Goal: Task Accomplishment & Management: Use online tool/utility

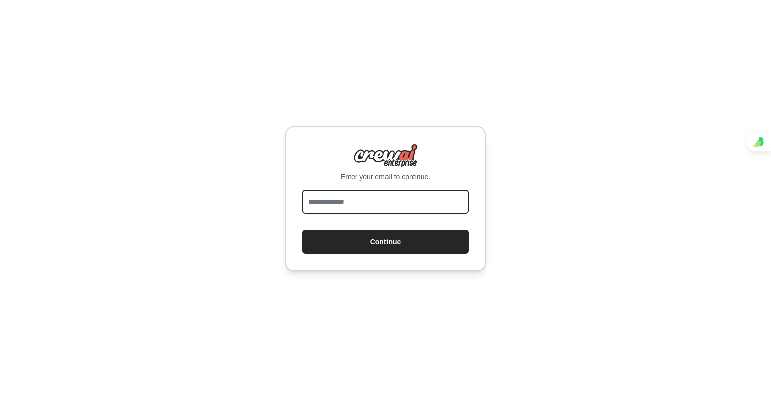
drag, startPoint x: 0, startPoint y: 0, endPoint x: 343, endPoint y: 203, distance: 398.9
click at [343, 203] on input "email" at bounding box center [385, 202] width 167 height 24
type input "**********"
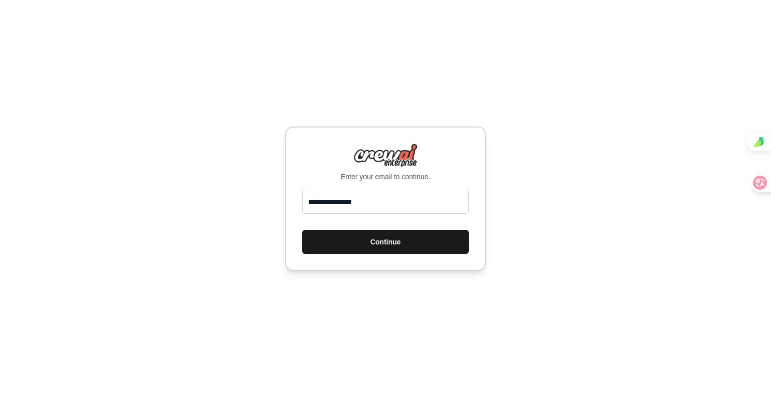
click at [358, 246] on button "Continue" at bounding box center [385, 242] width 167 height 24
click at [389, 251] on button "Continue" at bounding box center [385, 242] width 167 height 24
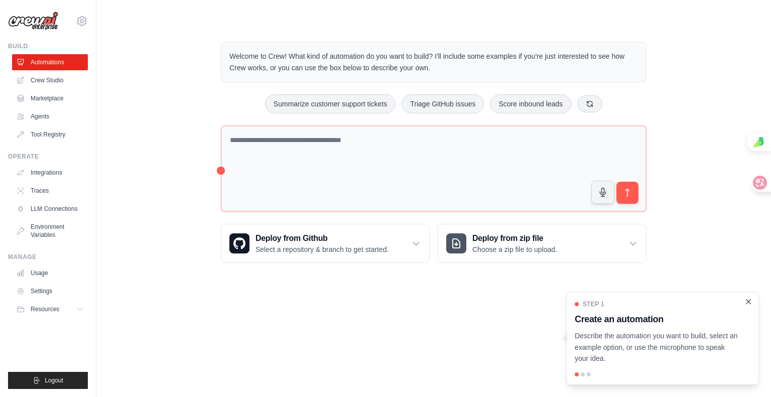
click at [744, 297] on icon "Close walkthrough" at bounding box center [748, 301] width 9 height 9
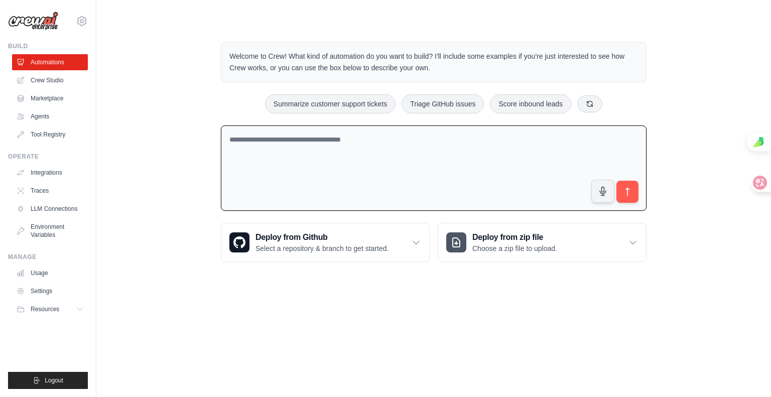
click at [224, 181] on textarea at bounding box center [434, 169] width 426 height 86
drag, startPoint x: 623, startPoint y: 127, endPoint x: 410, endPoint y: 160, distance: 215.4
click at [436, 158] on div "Welcome to Crew! What kind of automation do you want to build? I'll include som…" at bounding box center [434, 152] width 450 height 252
click at [283, 168] on textarea "****" at bounding box center [434, 169] width 426 height 86
type textarea "**********"
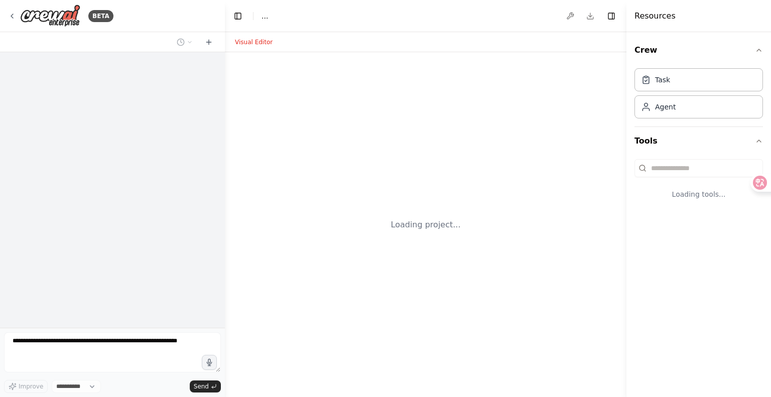
select select "****"
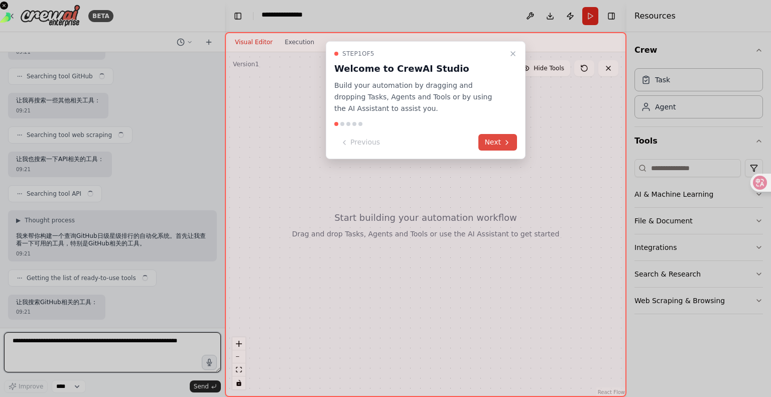
scroll to position [272, 0]
click at [488, 151] on button "Next" at bounding box center [498, 142] width 39 height 17
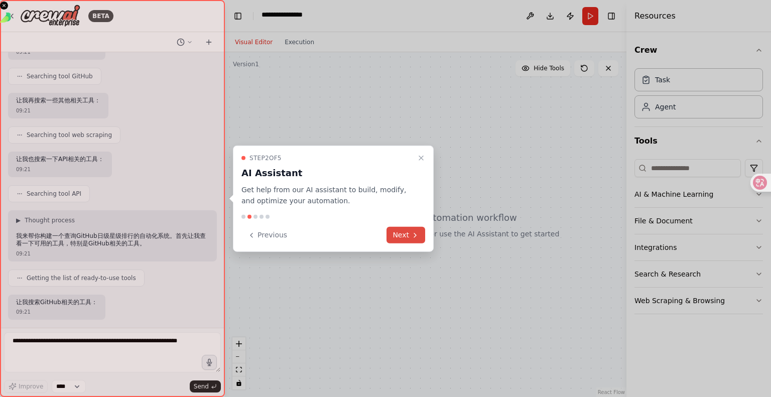
click at [407, 239] on button "Next" at bounding box center [406, 235] width 39 height 17
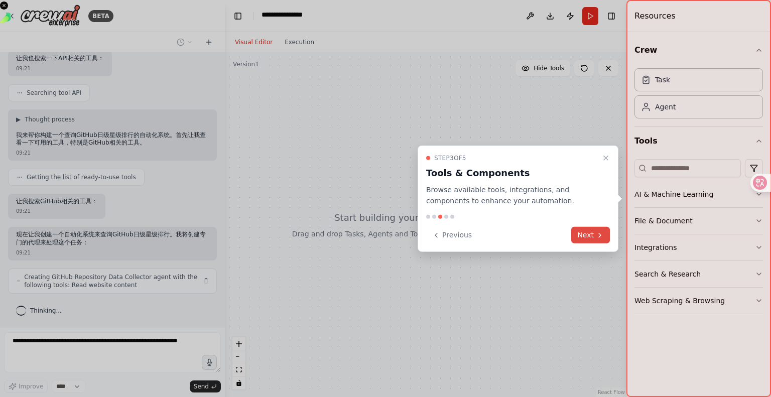
scroll to position [405, 0]
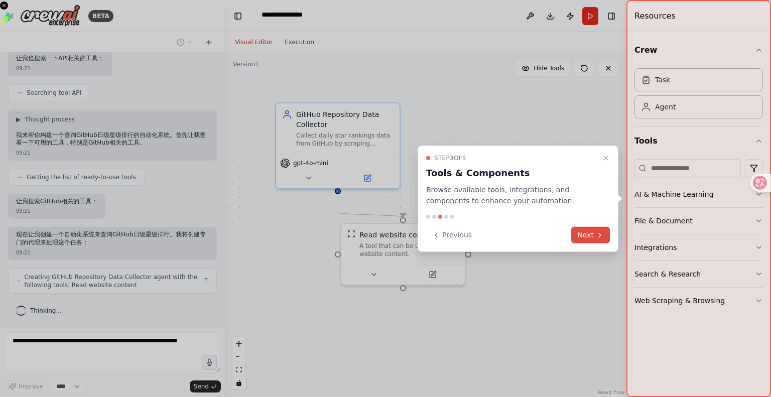
click at [577, 244] on button "Next" at bounding box center [590, 235] width 39 height 17
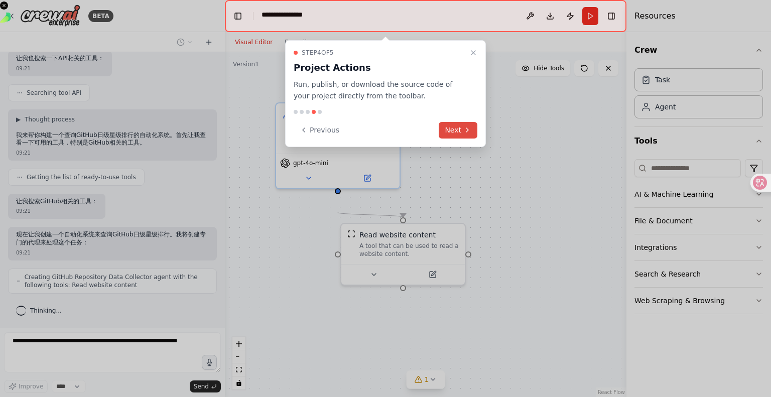
click at [461, 139] on button "Next" at bounding box center [458, 130] width 39 height 17
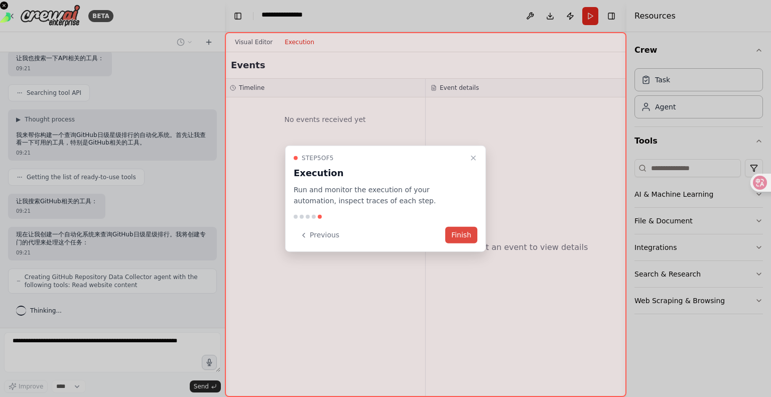
click at [460, 244] on button "Finish" at bounding box center [461, 235] width 32 height 17
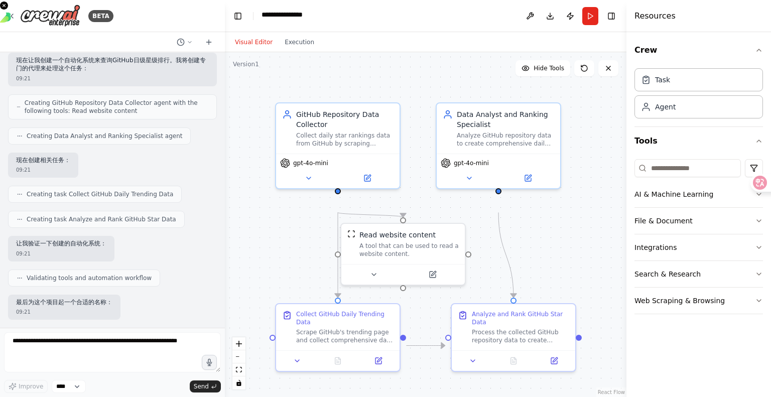
scroll to position [720, 0]
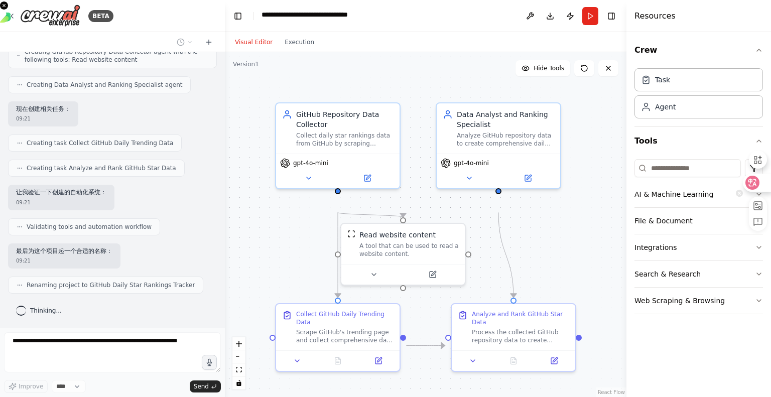
click at [755, 186] on icon at bounding box center [753, 183] width 10 height 10
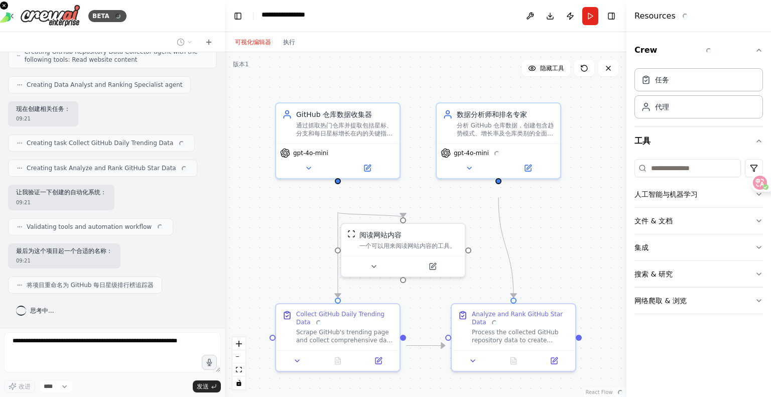
scroll to position [689, 0]
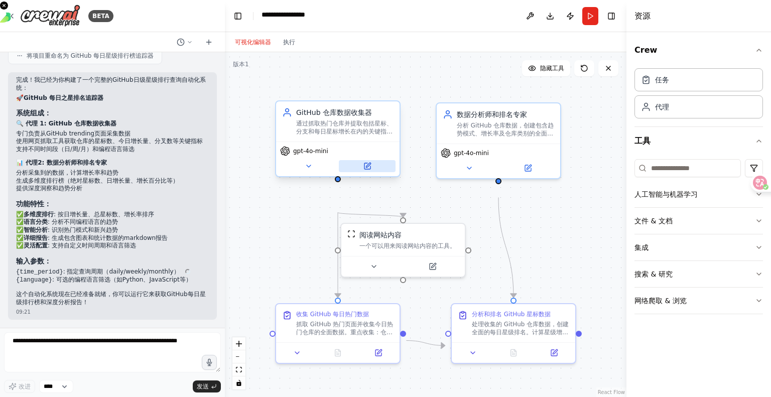
click at [370, 169] on icon at bounding box center [368, 166] width 6 height 6
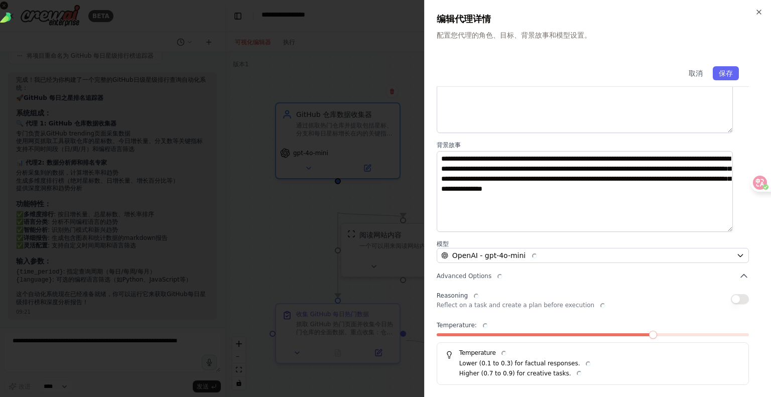
scroll to position [169, 0]
click at [762, 20] on div "**********" at bounding box center [597, 198] width 347 height 397
click at [760, 12] on icon "button" at bounding box center [759, 12] width 8 height 8
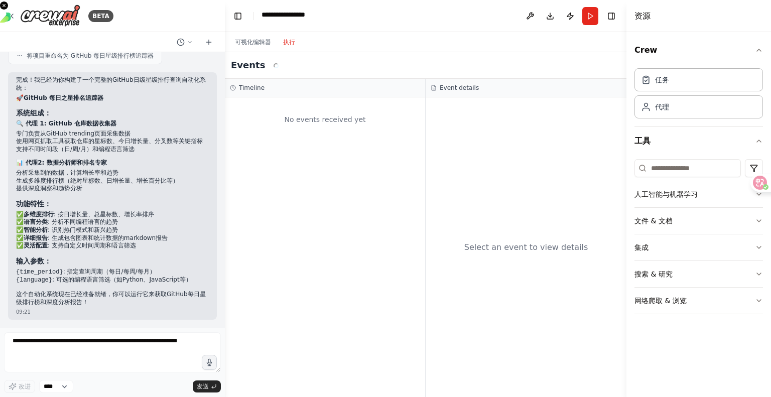
click at [295, 46] on font "执行" at bounding box center [289, 42] width 12 height 7
click at [301, 48] on button "执行" at bounding box center [289, 42] width 24 height 12
click at [295, 46] on font "执行" at bounding box center [289, 42] width 12 height 7
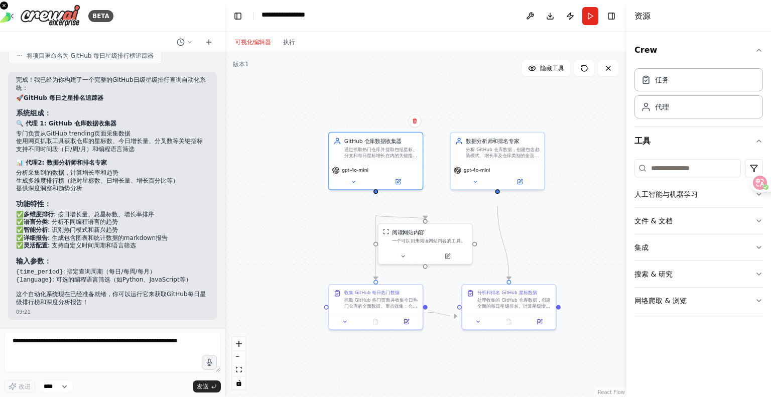
click at [252, 46] on font "可视化编辑器" at bounding box center [253, 42] width 36 height 7
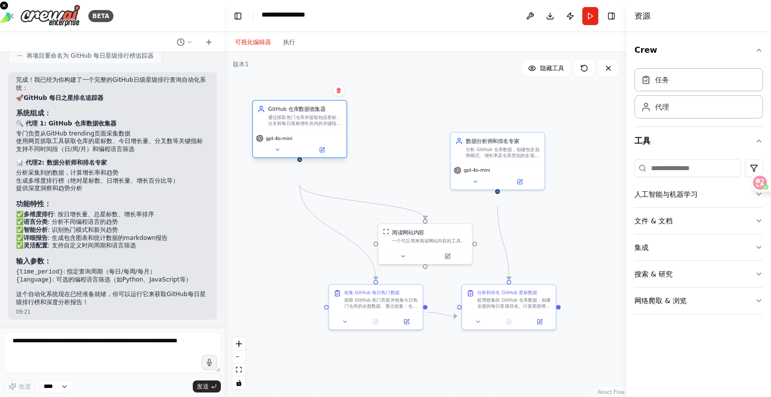
drag, startPoint x: 390, startPoint y: 167, endPoint x: 311, endPoint y: 136, distance: 85.2
click at [311, 113] on div "GitHub 仓库数据收集器" at bounding box center [305, 109] width 74 height 8
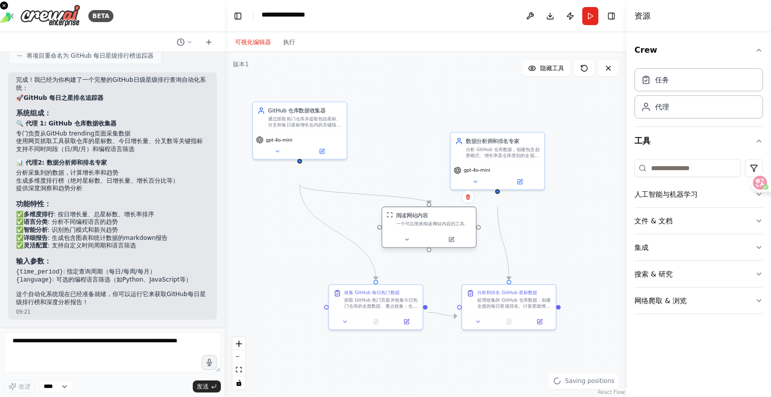
drag, startPoint x: 444, startPoint y: 269, endPoint x: 444, endPoint y: 259, distance: 9.5
click at [444, 247] on div at bounding box center [428, 239] width 93 height 16
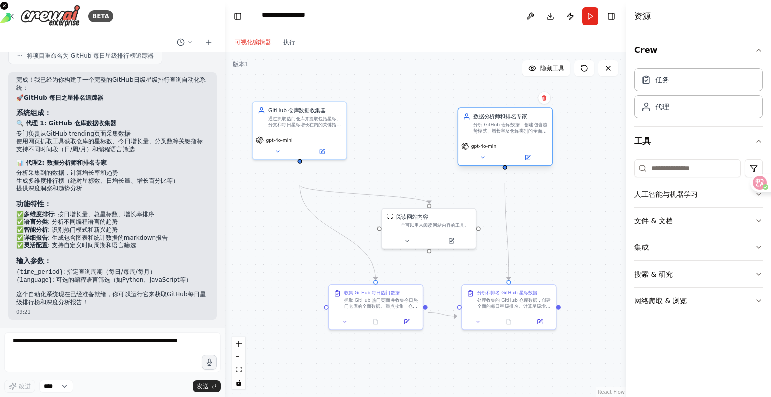
drag, startPoint x: 510, startPoint y: 187, endPoint x: 515, endPoint y: 165, distance: 22.2
click at [515, 150] on div "gpt-4o-mini" at bounding box center [504, 146] width 87 height 8
click at [390, 322] on font "抓取 GitHub 热门页面并收集今日热门仓库的全面数据。重点收集：仓库名称、所有者、描述、当前星标数、今日星标增长、分支数、主要语言以及任何显著趋势。访问 …" at bounding box center [380, 320] width 73 height 48
click at [407, 322] on icon at bounding box center [406, 320] width 5 height 5
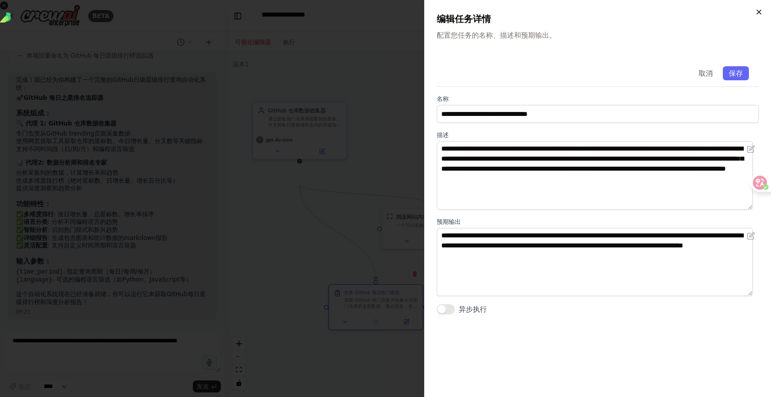
click at [759, 14] on icon "button" at bounding box center [759, 12] width 8 height 8
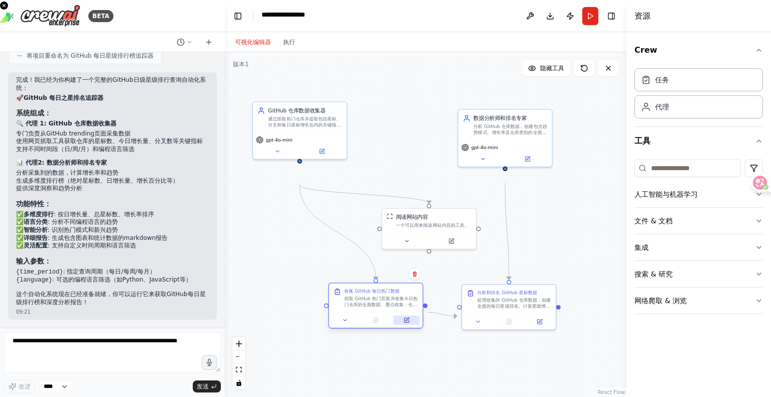
click at [406, 325] on button at bounding box center [407, 320] width 26 height 9
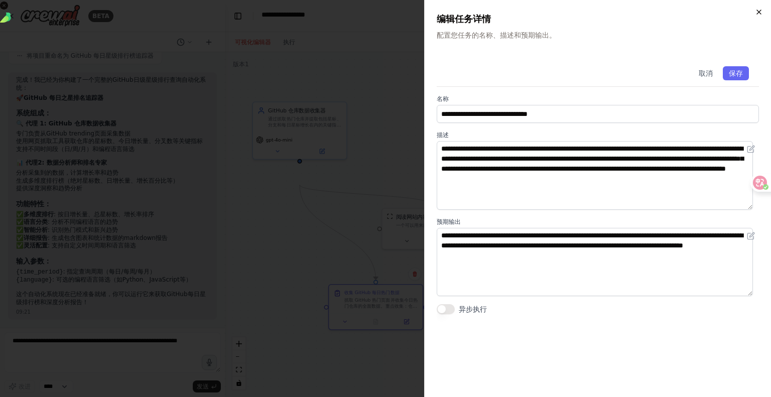
click at [755, 13] on icon "button" at bounding box center [759, 12] width 8 height 8
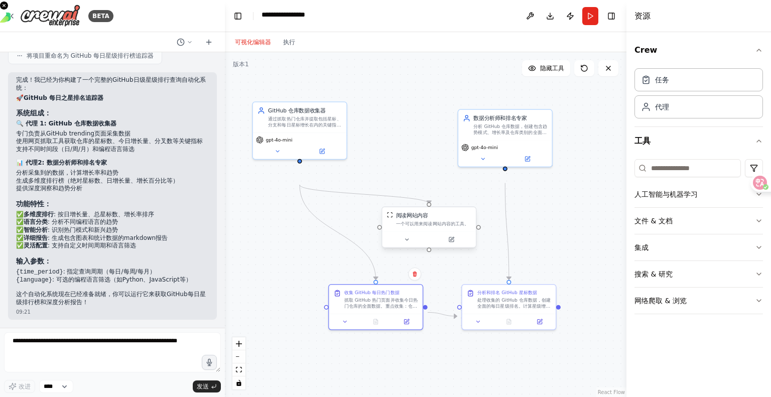
click at [450, 247] on div at bounding box center [428, 239] width 93 height 16
click at [450, 241] on icon at bounding box center [452, 239] width 4 height 4
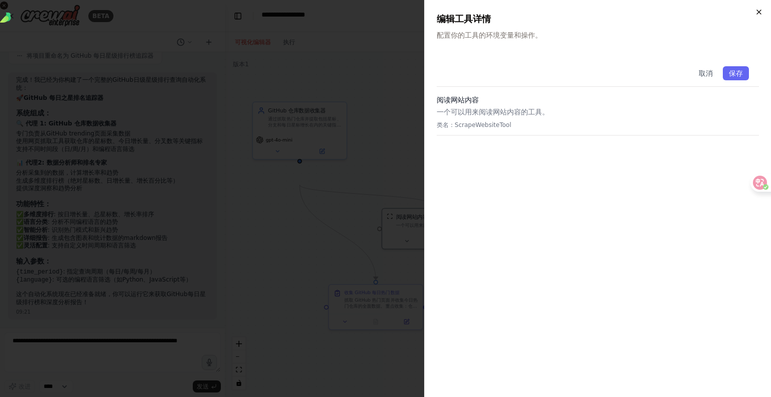
click at [759, 15] on icon "button" at bounding box center [759, 12] width 8 height 8
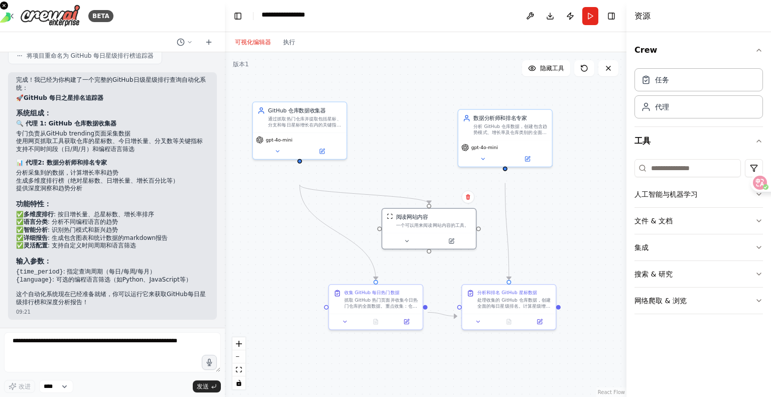
scroll to position [1013, 0]
drag, startPoint x: 80, startPoint y: 351, endPoint x: 18, endPoint y: 339, distance: 62.9
click at [18, 339] on textarea at bounding box center [112, 352] width 217 height 40
click at [58, 239] on div "完成！我已经为你构建了一个完整的GitHub日级星级排行查询自动化系统： 🚀 GitHub 每日之星排名追踪器 系统组成： 🔍 代理 1: GitHub 仓库…" at bounding box center [112, 191] width 193 height 230
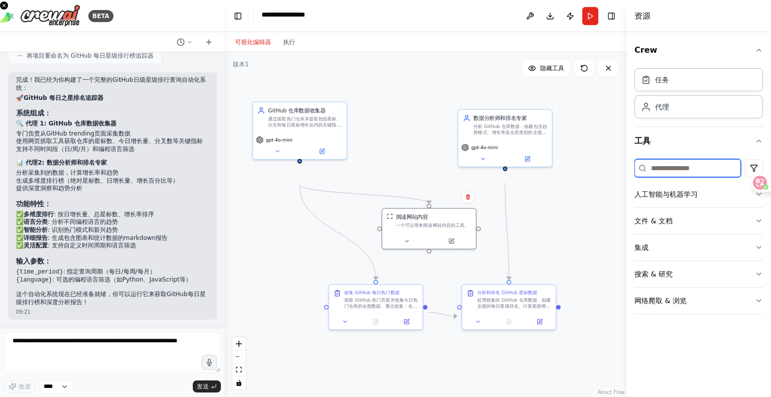
click at [685, 177] on input at bounding box center [688, 168] width 106 height 18
click at [671, 91] on div "任务" at bounding box center [699, 79] width 129 height 23
click at [669, 83] on font "任务" at bounding box center [662, 79] width 14 height 8
click at [655, 84] on div "任务" at bounding box center [655, 79] width 28 height 10
click at [655, 111] on div "代理" at bounding box center [655, 106] width 28 height 10
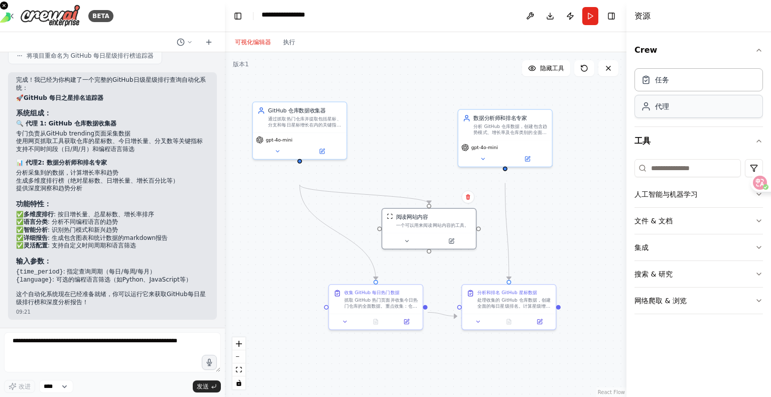
click at [655, 111] on div "代理" at bounding box center [655, 106] width 28 height 10
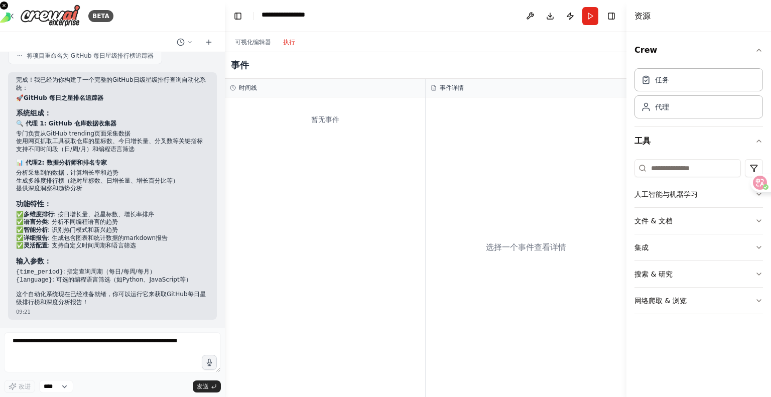
click at [295, 46] on font "执行" at bounding box center [289, 42] width 12 height 7
click at [285, 137] on div "暂无事件" at bounding box center [325, 119] width 190 height 34
click at [583, 16] on button "Run" at bounding box center [590, 16] width 16 height 18
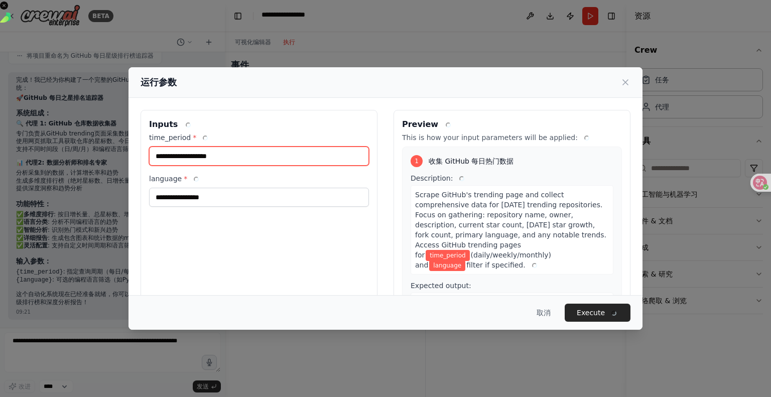
click at [219, 166] on input "time_period *" at bounding box center [259, 156] width 220 height 19
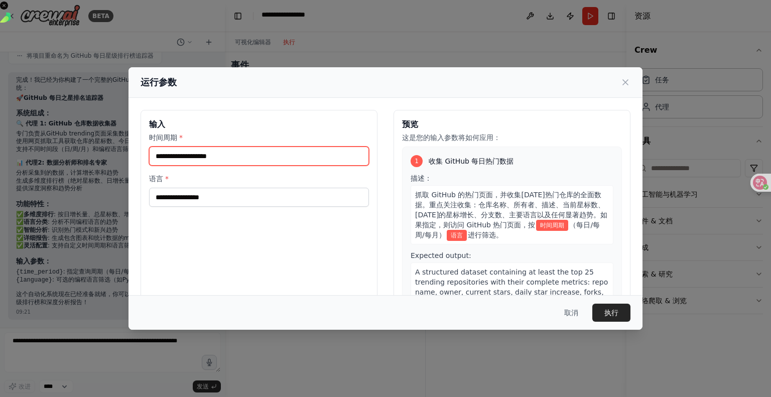
click at [193, 166] on input "时间周期 *" at bounding box center [259, 156] width 220 height 19
click at [149, 166] on input "时间周期 *" at bounding box center [259, 156] width 220 height 19
type input "**********"
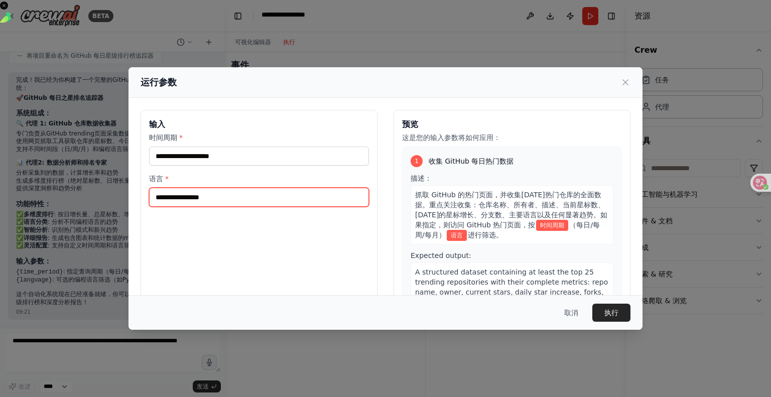
click at [149, 207] on input "语言 *" at bounding box center [259, 197] width 220 height 19
type input "****"
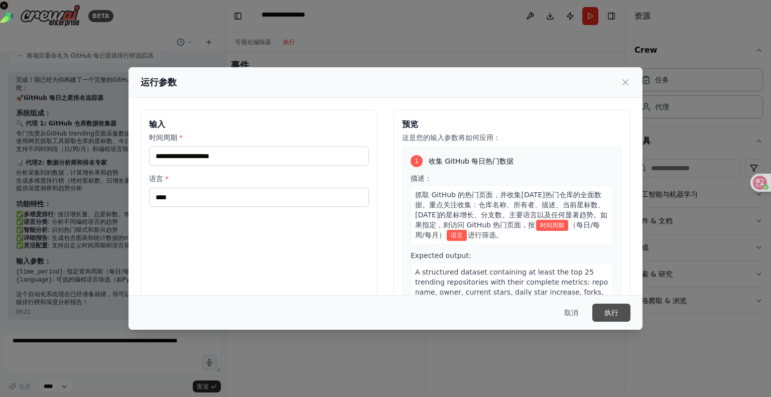
click at [619, 309] on font "执行" at bounding box center [612, 313] width 14 height 8
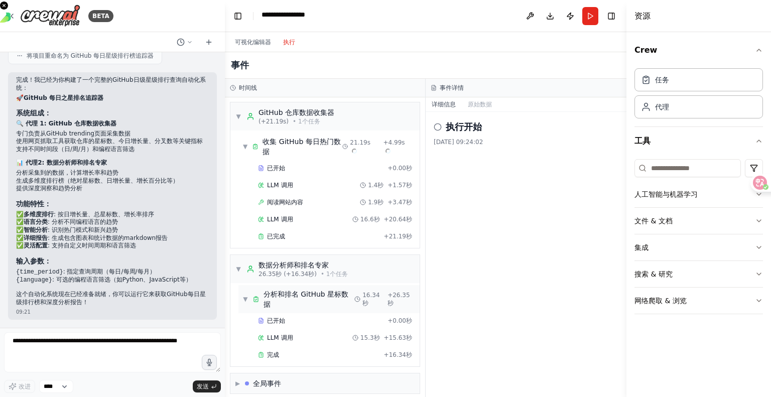
scroll to position [0, 0]
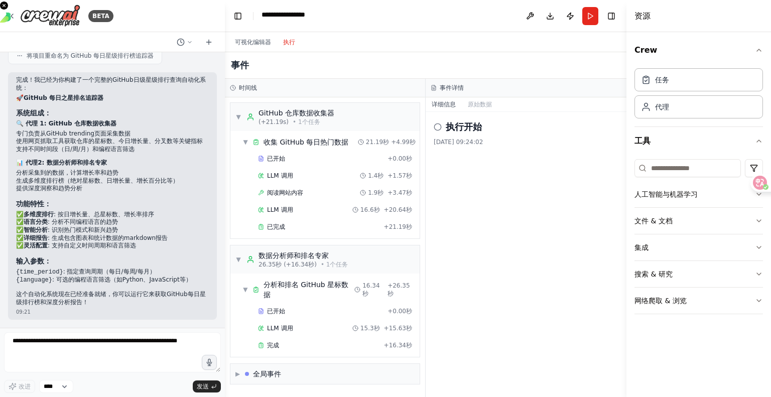
click at [448, 134] on div "执行开始" at bounding box center [526, 127] width 185 height 14
click at [463, 132] on font "执行开始" at bounding box center [464, 127] width 36 height 11
click at [240, 370] on span "▶" at bounding box center [237, 374] width 5 height 8
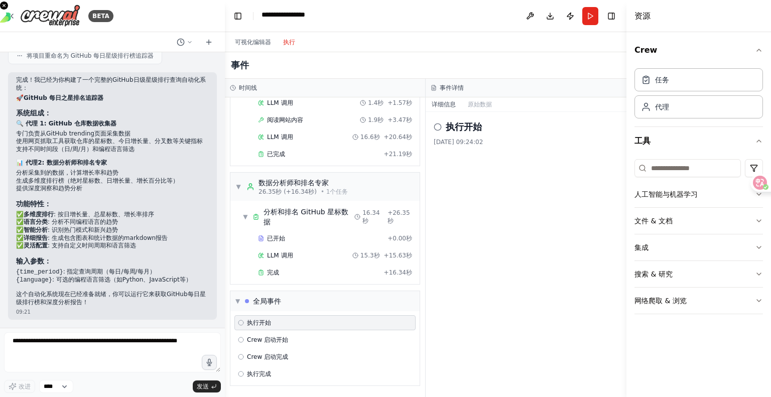
scroll to position [95, 0]
click at [277, 276] on font "完成" at bounding box center [273, 272] width 12 height 7
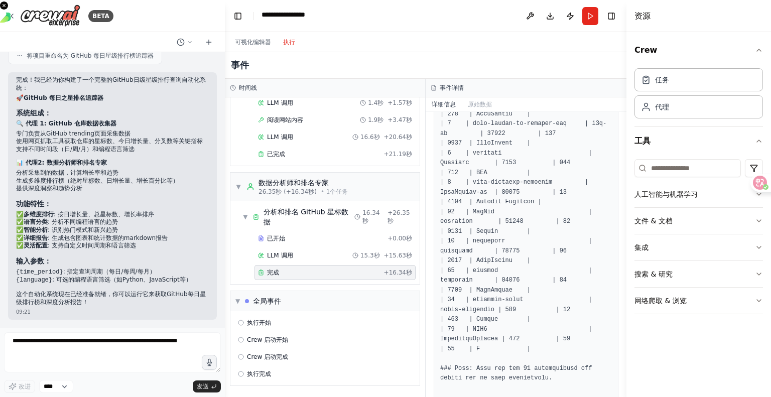
scroll to position [653, 0]
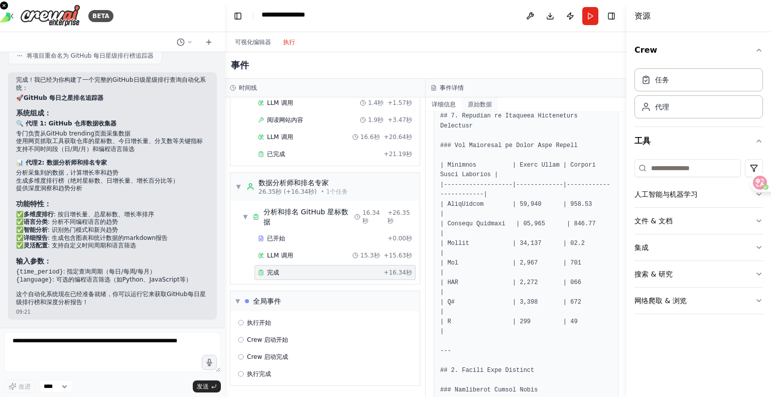
click at [487, 108] on font "原始数据" at bounding box center [480, 104] width 24 height 7
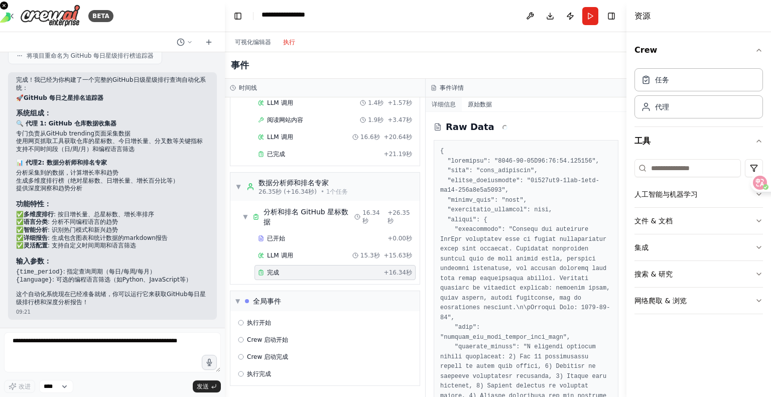
click at [448, 108] on font "详细信息" at bounding box center [444, 104] width 24 height 7
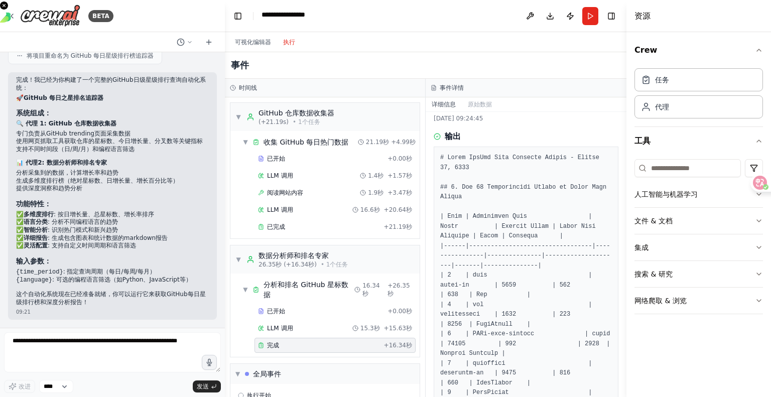
scroll to position [0, 0]
